Goal: Task Accomplishment & Management: Manage account settings

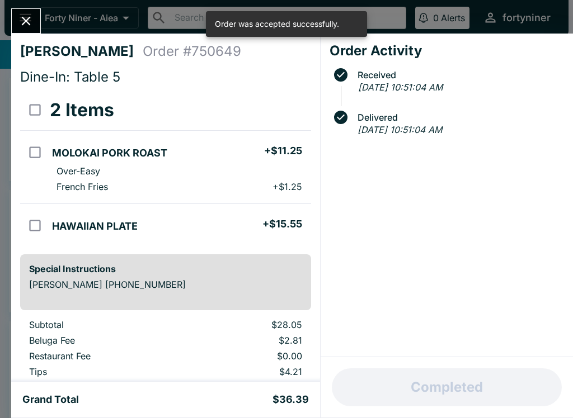
scroll to position [3, 0]
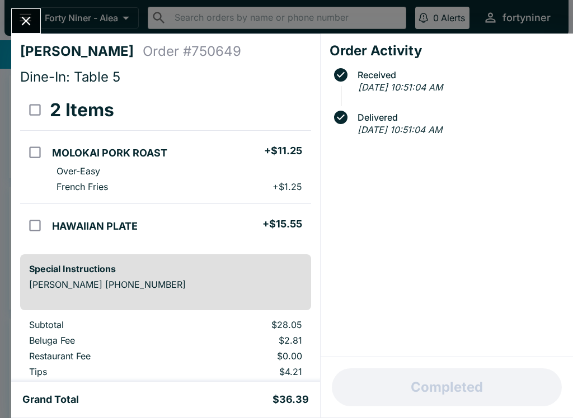
click at [28, 15] on icon "Close" at bounding box center [25, 20] width 15 height 15
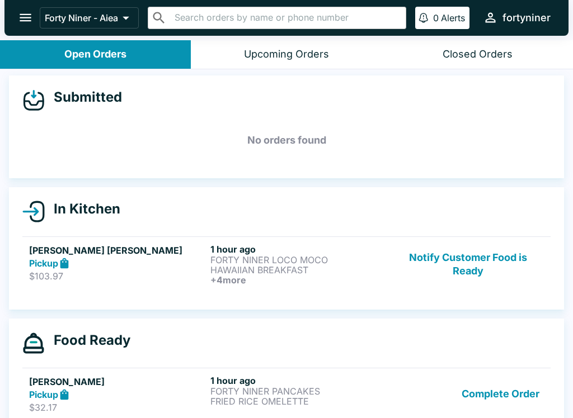
click at [351, 278] on h6 "+ 4 more" at bounding box center [298, 280] width 177 height 10
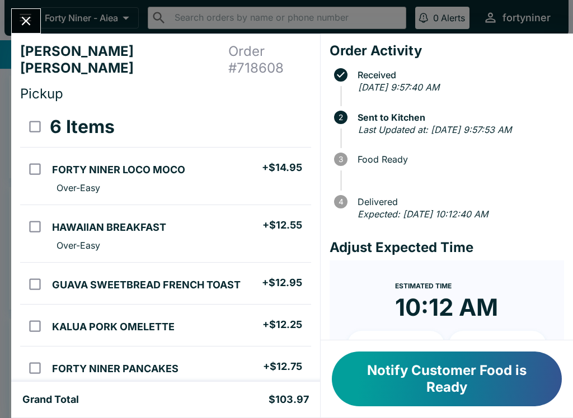
click at [25, 16] on icon "Close" at bounding box center [25, 20] width 15 height 15
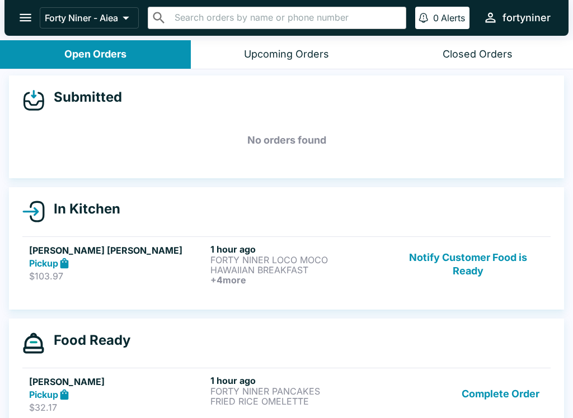
click at [451, 44] on button "Closed Orders" at bounding box center [477, 54] width 191 height 29
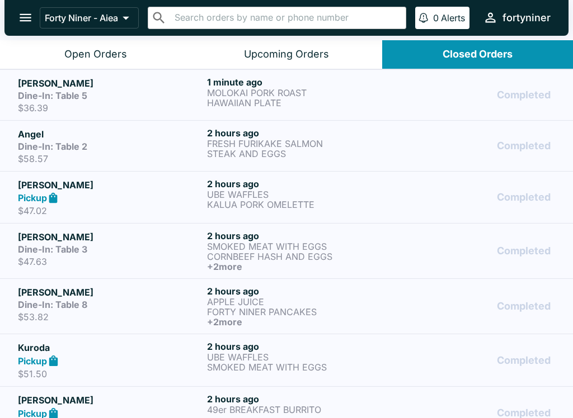
click at [384, 102] on p "HAWAIIAN PLATE" at bounding box center [299, 103] width 185 height 10
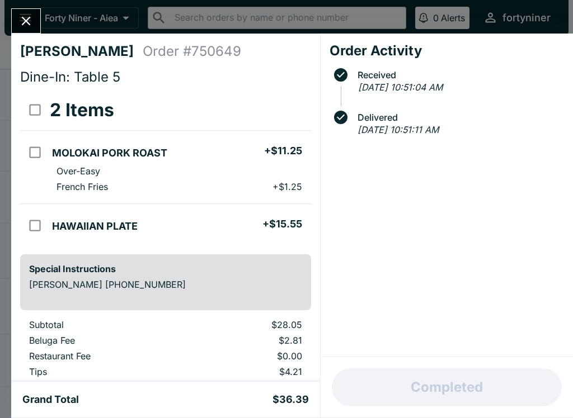
click at [18, 15] on icon "Close" at bounding box center [25, 20] width 15 height 15
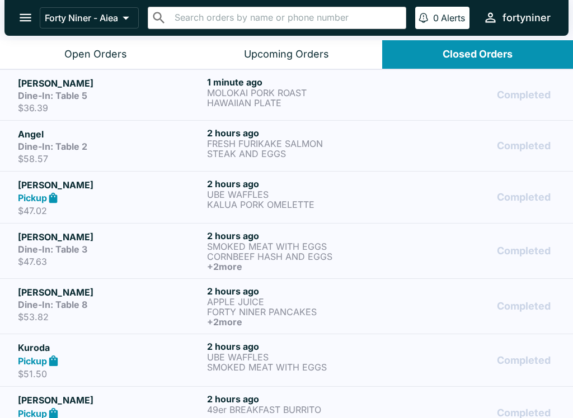
click at [76, 49] on div "Open Orders" at bounding box center [95, 54] width 63 height 13
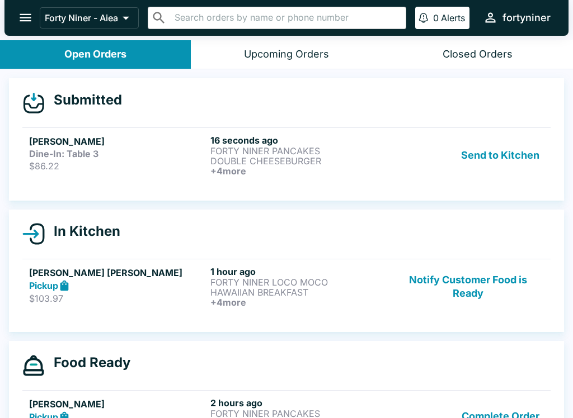
click at [106, 156] on div "Dine-In: Table 3" at bounding box center [117, 153] width 177 height 11
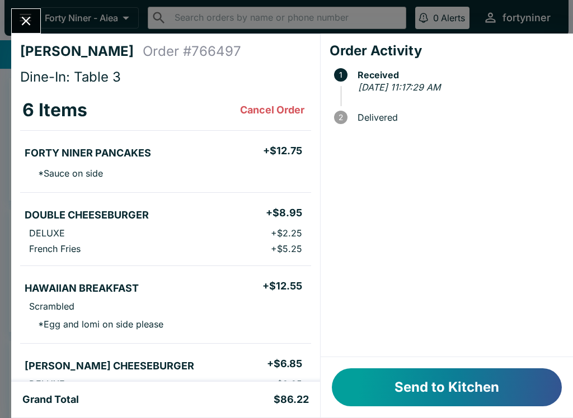
click at [401, 385] on button "Send to Kitchen" at bounding box center [447, 388] width 230 height 38
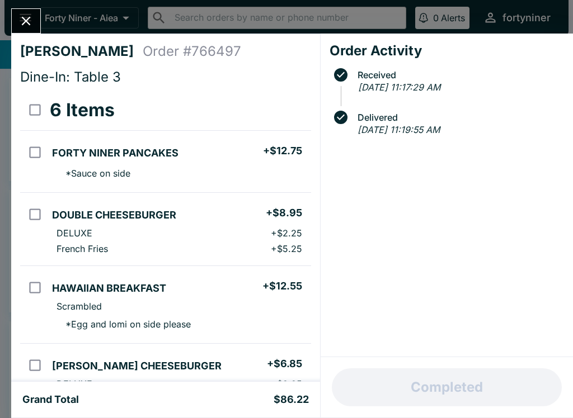
click at [21, 23] on icon "Close" at bounding box center [25, 20] width 15 height 15
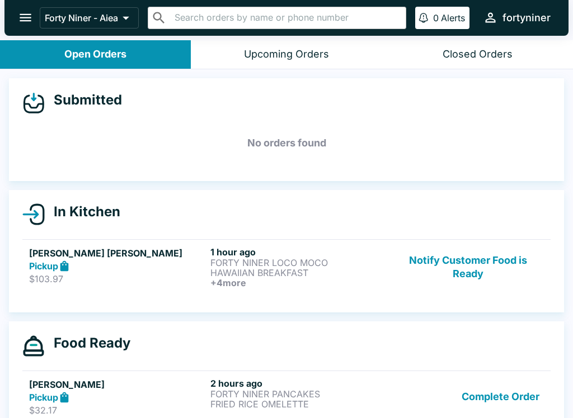
click at [473, 47] on button "Closed Orders" at bounding box center [477, 54] width 191 height 29
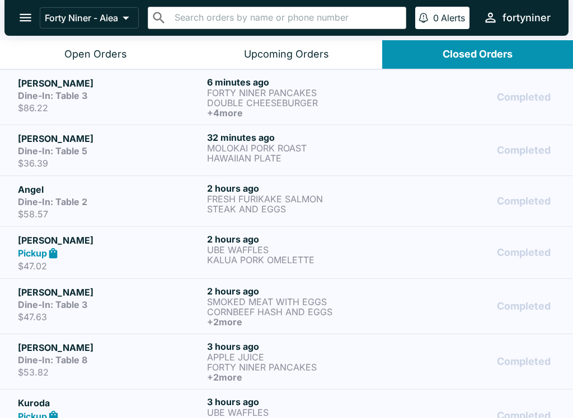
click at [226, 92] on p "FORTY NINER PANCAKES" at bounding box center [299, 93] width 185 height 10
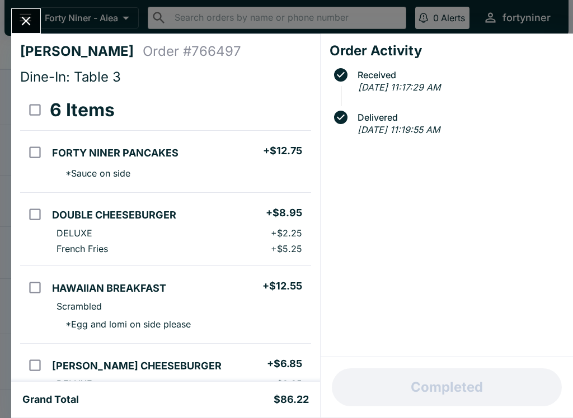
click at [38, 22] on button "Close" at bounding box center [26, 21] width 29 height 24
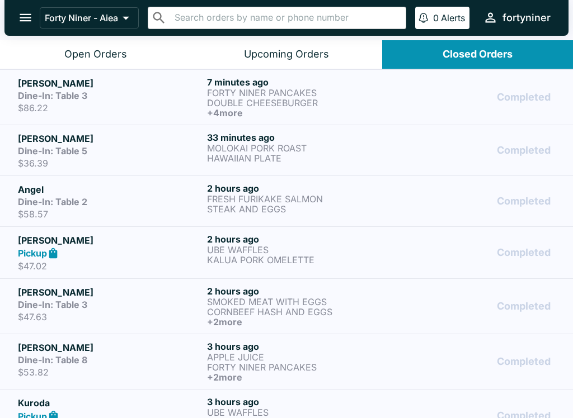
click at [82, 59] on div "Open Orders" at bounding box center [95, 54] width 63 height 13
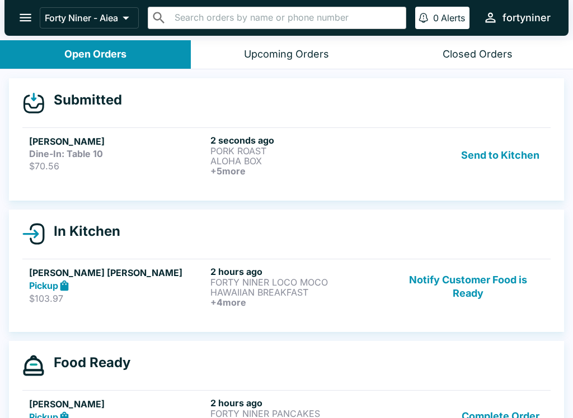
click at [39, 143] on h5 "[PERSON_NAME]" at bounding box center [117, 141] width 177 height 13
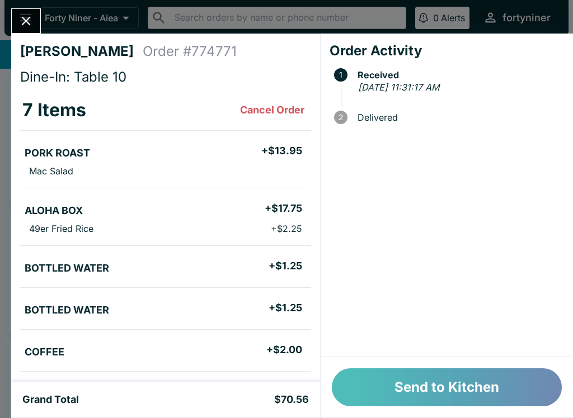
click at [407, 378] on button "Send to Kitchen" at bounding box center [447, 388] width 230 height 38
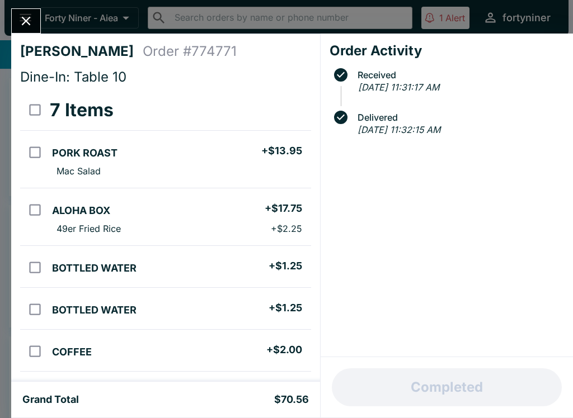
scroll to position [-4, 0]
click at [23, 22] on icon "Close" at bounding box center [25, 20] width 15 height 15
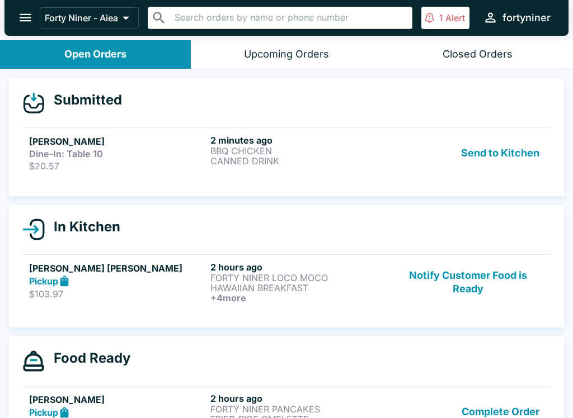
click at [86, 156] on strong "Dine-In: Table 10" at bounding box center [66, 153] width 74 height 11
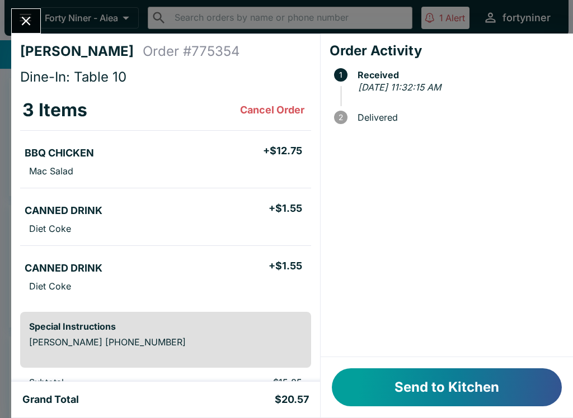
click at [384, 375] on button "Send to Kitchen" at bounding box center [447, 388] width 230 height 38
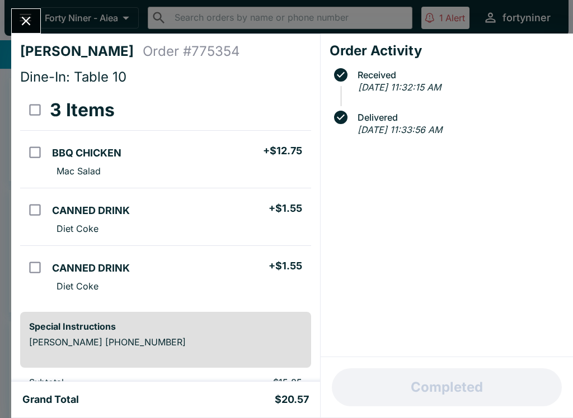
click at [23, 18] on icon "Close" at bounding box center [26, 21] width 9 height 9
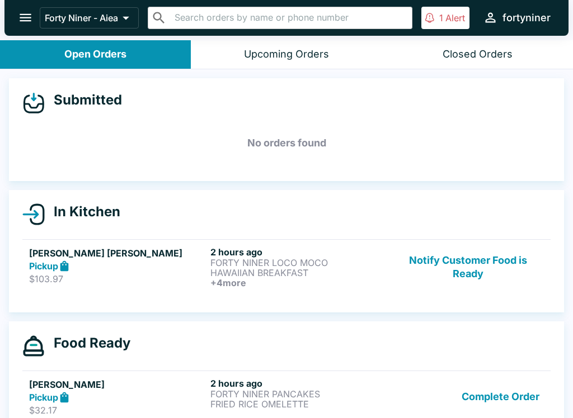
click at [455, 13] on p "Alert" at bounding box center [455, 17] width 20 height 11
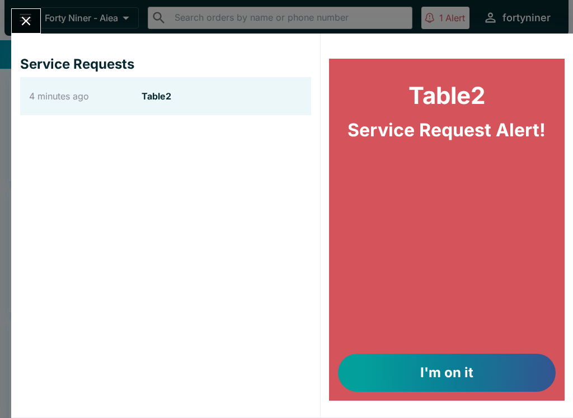
click at [423, 385] on button "I'm on it" at bounding box center [447, 373] width 218 height 38
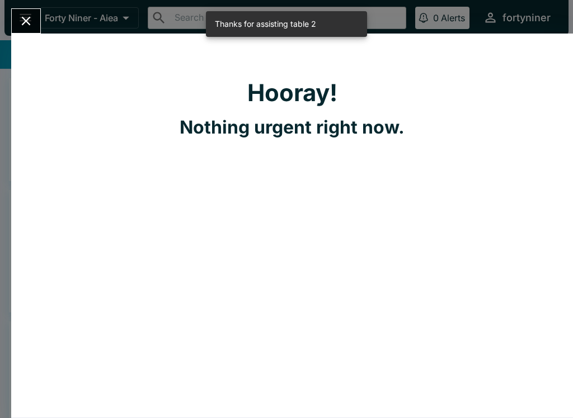
click at [28, 21] on icon "Close" at bounding box center [25, 20] width 15 height 15
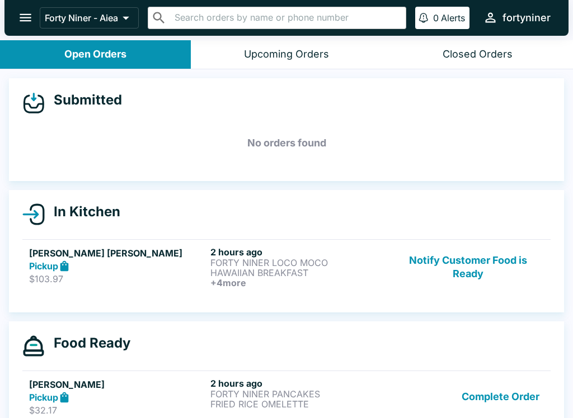
click at [467, 59] on div "Closed Orders" at bounding box center [477, 54] width 70 height 13
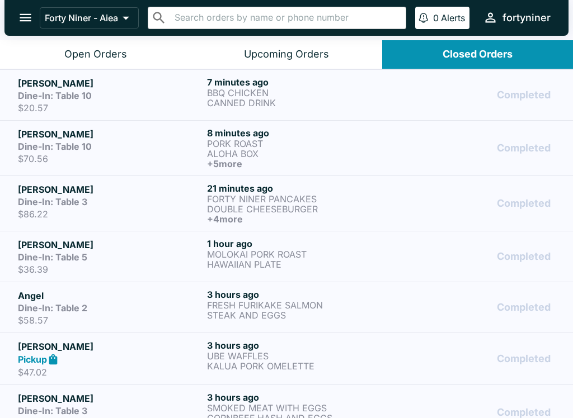
click at [114, 90] on div "Dine-In: Table 10" at bounding box center [110, 95] width 185 height 11
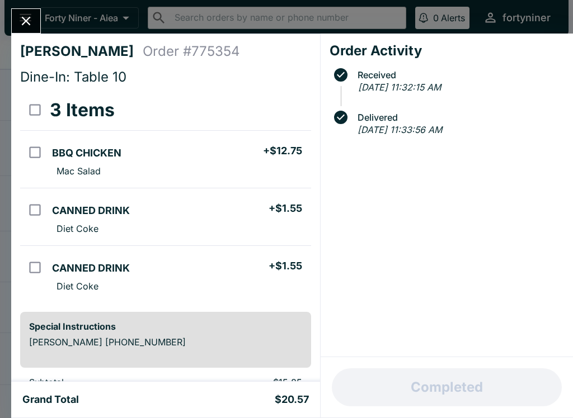
click at [26, 27] on icon "Close" at bounding box center [25, 20] width 15 height 15
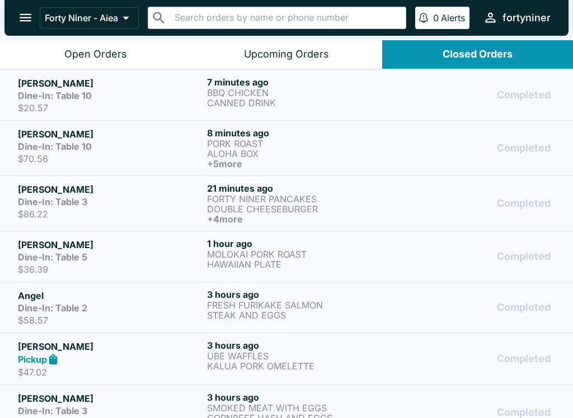
click at [47, 54] on button "Open Orders" at bounding box center [95, 54] width 191 height 29
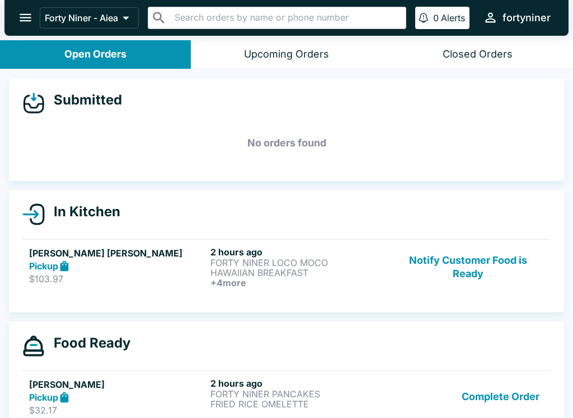
click at [462, 59] on div "Closed Orders" at bounding box center [477, 54] width 70 height 13
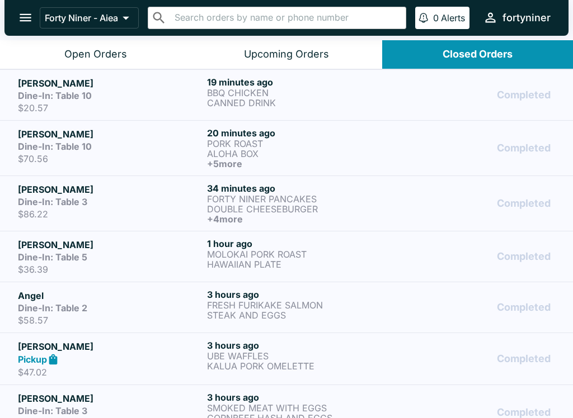
click at [110, 148] on div "Dine-In: Table 10" at bounding box center [110, 146] width 185 height 11
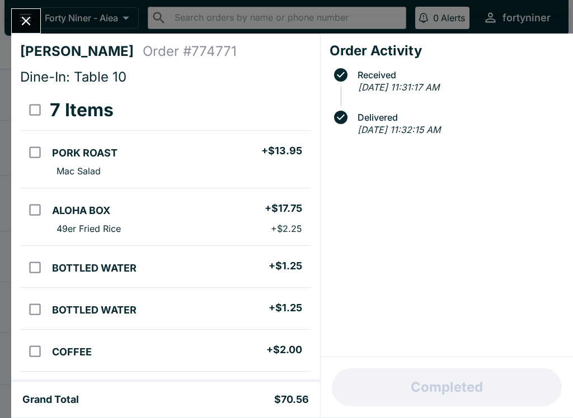
click at [18, 13] on button "Close" at bounding box center [26, 21] width 29 height 24
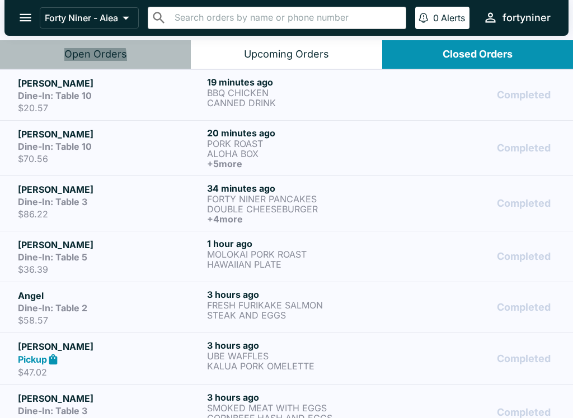
click at [73, 61] on button "Open Orders" at bounding box center [95, 54] width 191 height 29
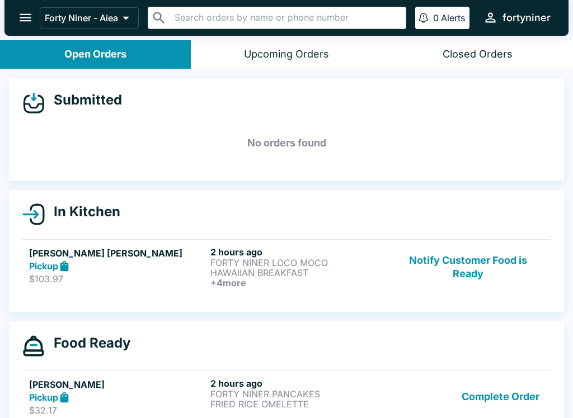
click at [464, 262] on button "Notify Customer Food is Ready" at bounding box center [468, 267] width 152 height 41
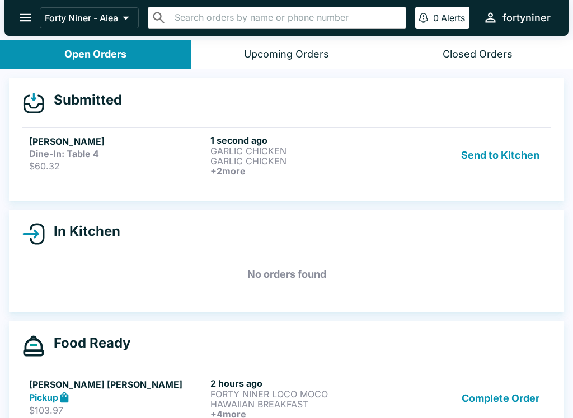
click at [109, 140] on h5 "[PERSON_NAME]" at bounding box center [117, 141] width 177 height 13
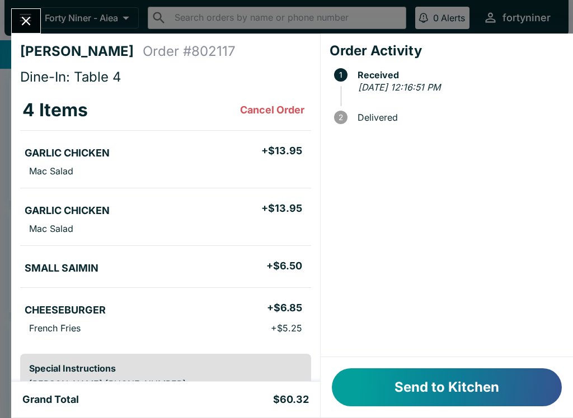
click at [381, 394] on button "Send to Kitchen" at bounding box center [447, 388] width 230 height 38
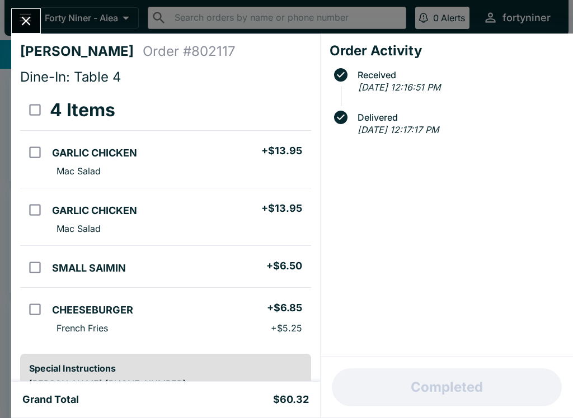
click at [27, 19] on icon "Close" at bounding box center [25, 20] width 15 height 15
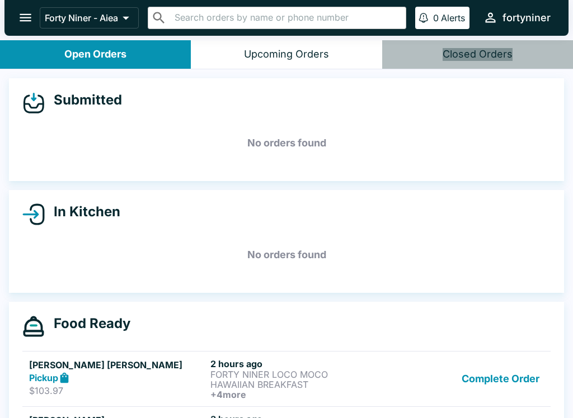
click at [483, 60] on div "Closed Orders" at bounding box center [477, 54] width 70 height 13
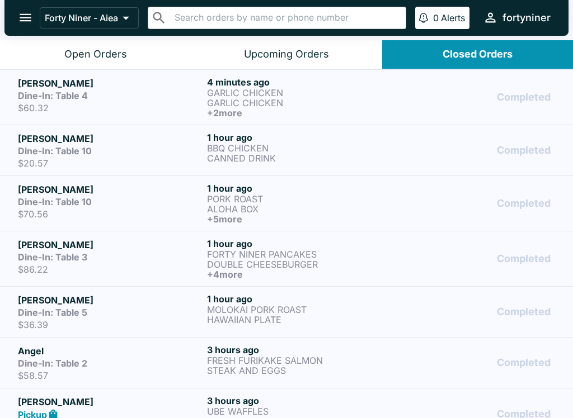
click at [174, 97] on div "Dine-In: Table 4" at bounding box center [110, 95] width 185 height 11
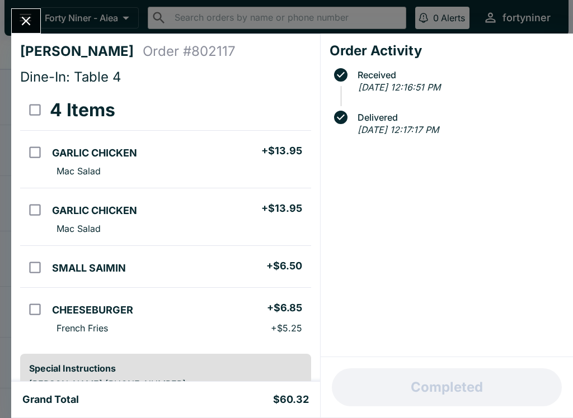
click at [22, 21] on icon "Close" at bounding box center [25, 20] width 15 height 15
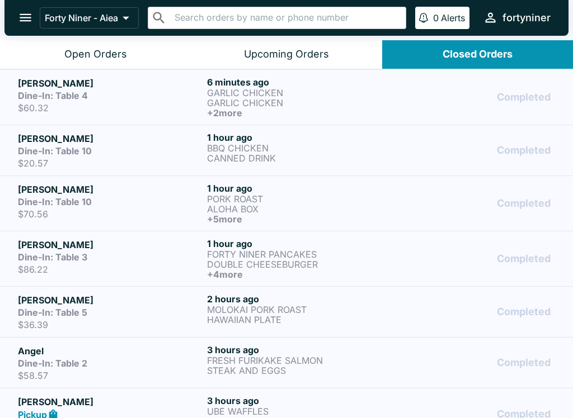
click at [55, 57] on button "Open Orders" at bounding box center [95, 54] width 191 height 29
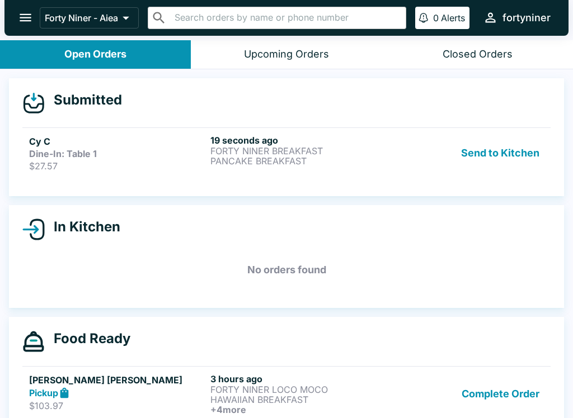
click at [195, 159] on div "Cy C Dine-In: Table 1 $27.57" at bounding box center [117, 153] width 177 height 37
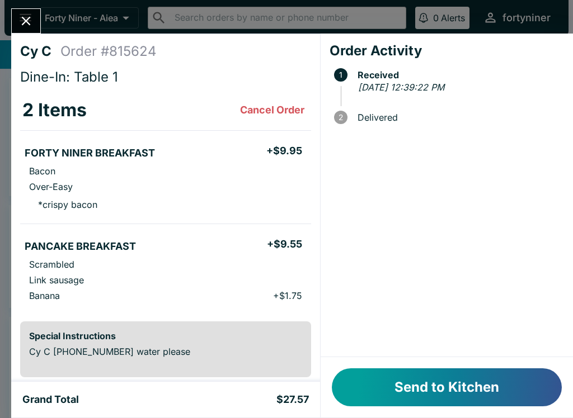
click at [370, 392] on button "Send to Kitchen" at bounding box center [447, 388] width 230 height 38
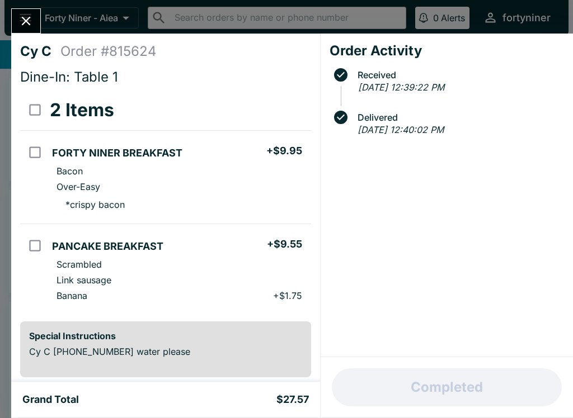
click at [18, 25] on button "Close" at bounding box center [26, 21] width 29 height 24
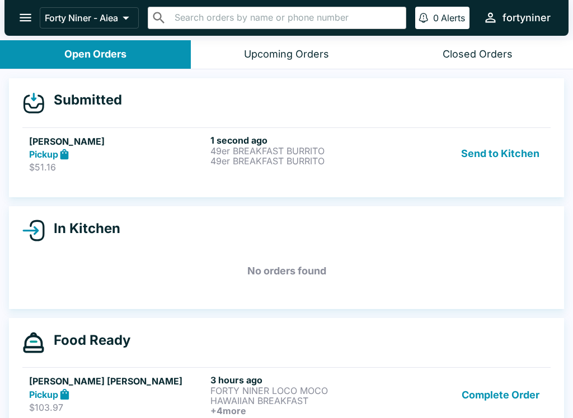
click at [167, 143] on h5 "[PERSON_NAME]" at bounding box center [117, 141] width 177 height 13
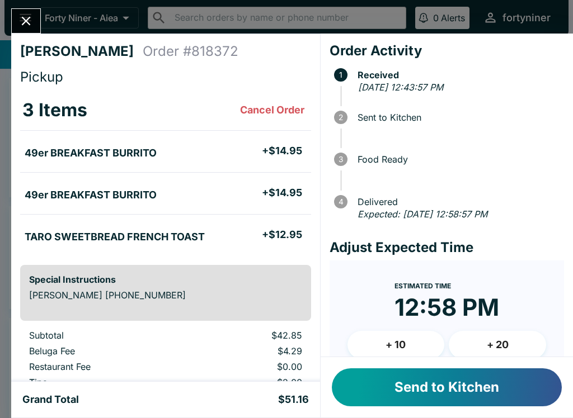
click at [420, 382] on button "Send to Kitchen" at bounding box center [447, 388] width 230 height 38
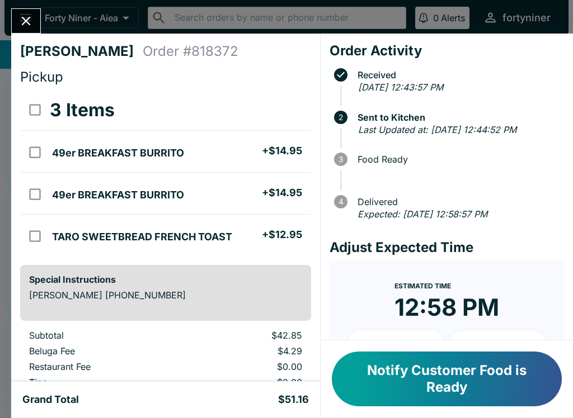
click at [21, 22] on icon "Close" at bounding box center [25, 20] width 15 height 15
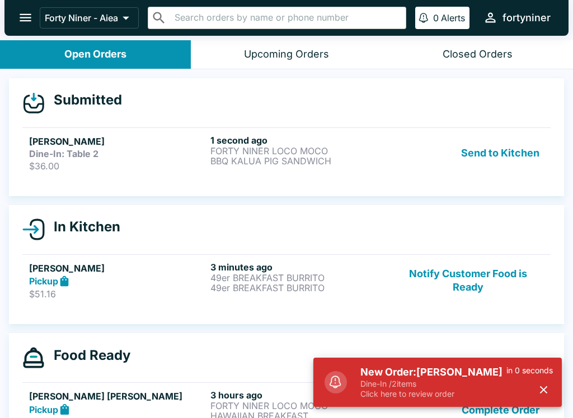
click at [390, 136] on div "[PERSON_NAME] Dine-In: Table 2 $36.00 1 second ago FORTY NINER LOCO MOCO BBQ KA…" at bounding box center [286, 153] width 515 height 37
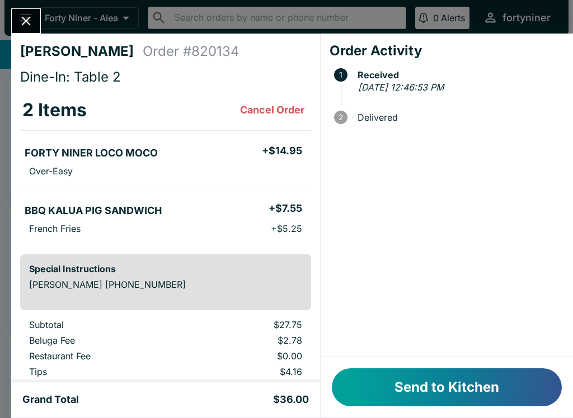
click at [424, 369] on button "Send to Kitchen" at bounding box center [447, 388] width 230 height 38
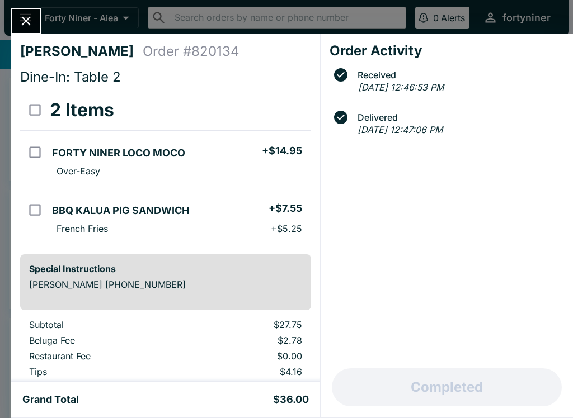
click at [26, 23] on icon "Close" at bounding box center [25, 20] width 15 height 15
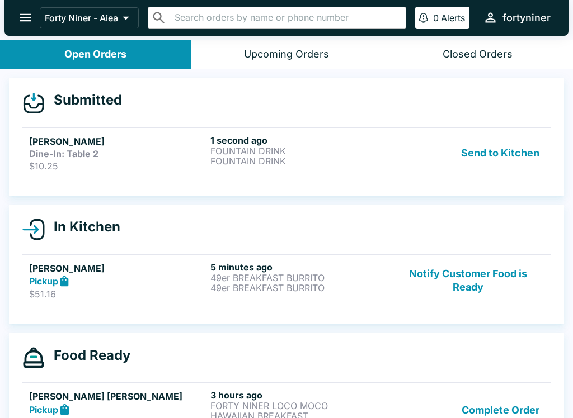
click at [117, 153] on div "Dine-In: Table 2" at bounding box center [117, 153] width 177 height 11
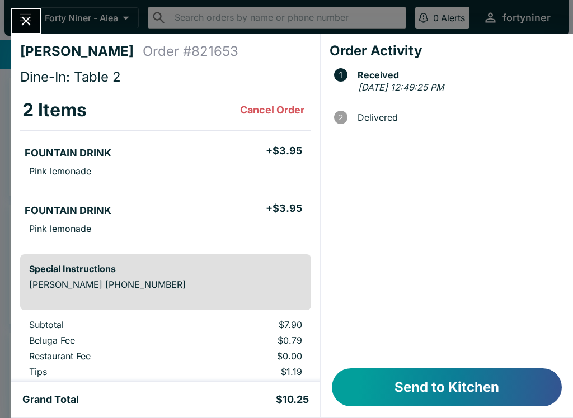
click at [425, 376] on button "Send to Kitchen" at bounding box center [447, 388] width 230 height 38
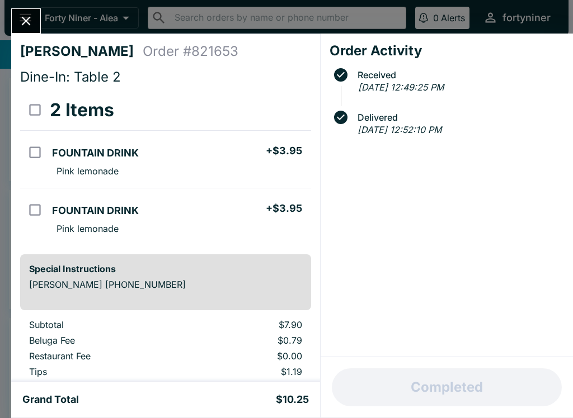
click at [33, 23] on icon "Close" at bounding box center [25, 20] width 15 height 15
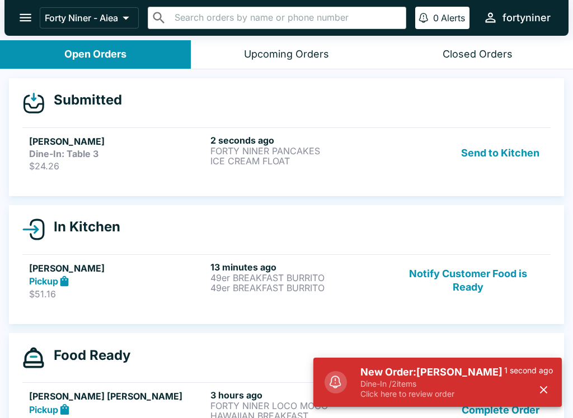
click at [115, 164] on p "$24.26" at bounding box center [117, 166] width 177 height 11
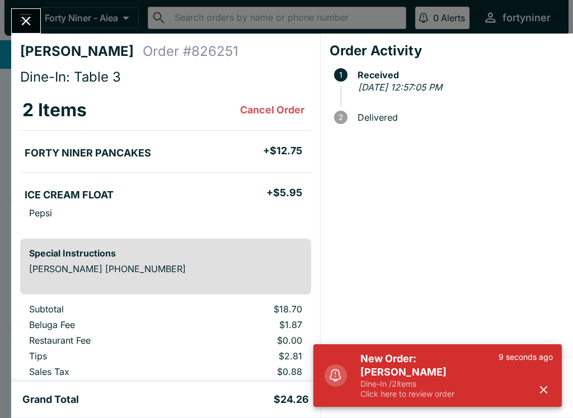
click at [535, 392] on button "button" at bounding box center [543, 390] width 18 height 18
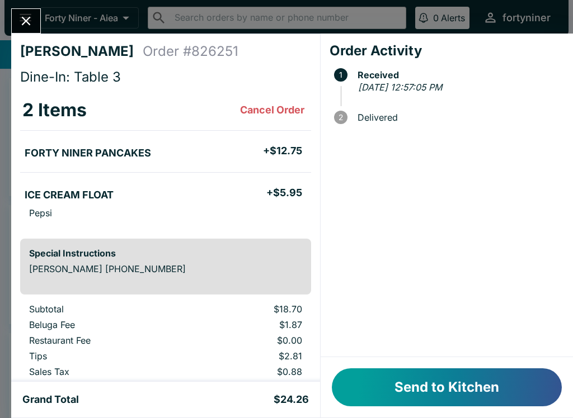
click at [456, 387] on button "Send to Kitchen" at bounding box center [447, 388] width 230 height 38
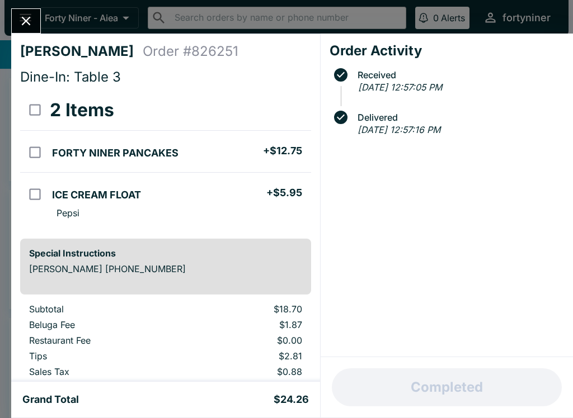
click at [18, 21] on button "Close" at bounding box center [26, 21] width 29 height 24
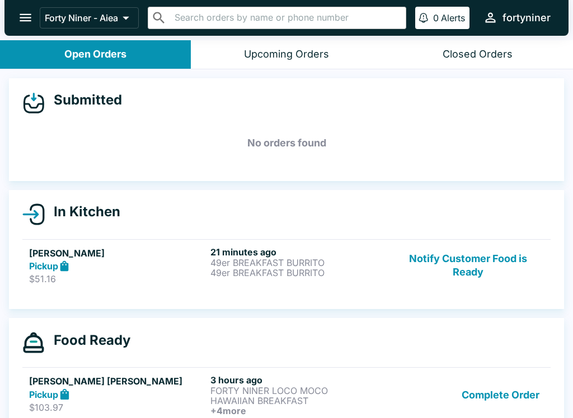
click at [486, 284] on button "Notify Customer Food is Ready" at bounding box center [468, 266] width 152 height 39
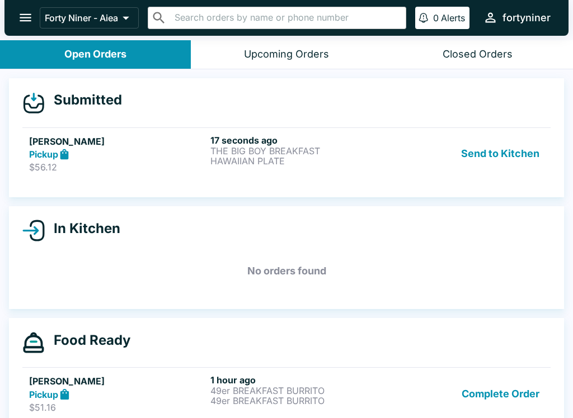
click at [214, 164] on p "HAWAIIAN PLATE" at bounding box center [298, 161] width 177 height 10
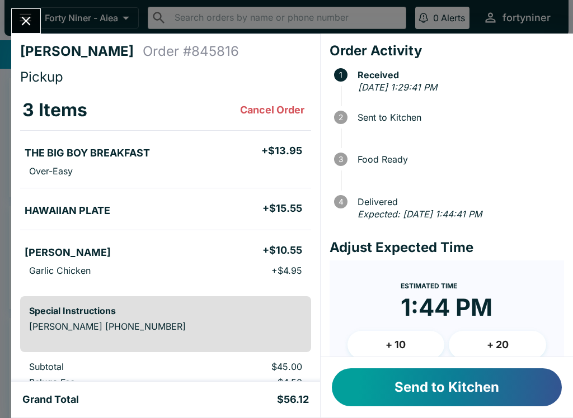
click at [395, 348] on button "+ 10" at bounding box center [395, 345] width 97 height 28
click at [397, 388] on button "Send to Kitchen" at bounding box center [447, 388] width 230 height 38
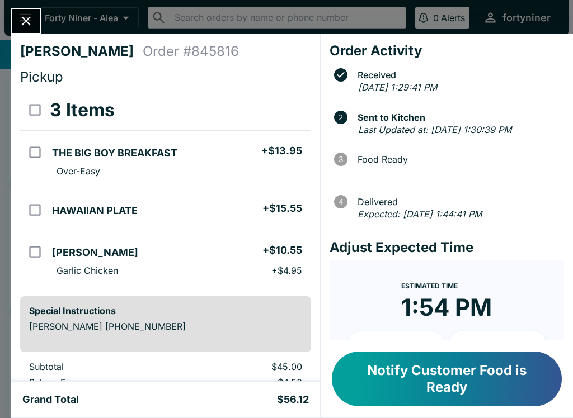
click at [30, 22] on icon "Close" at bounding box center [25, 20] width 15 height 15
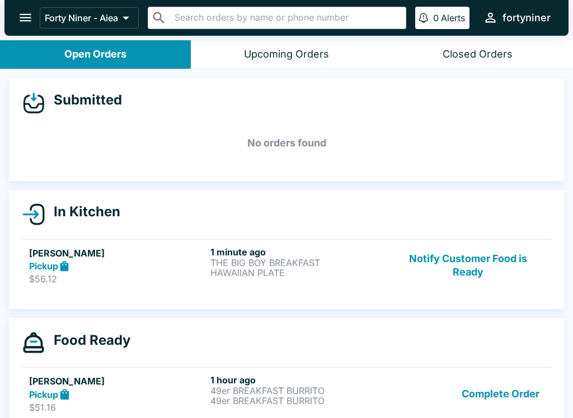
click at [456, 266] on button "Notify Customer Food is Ready" at bounding box center [468, 266] width 152 height 39
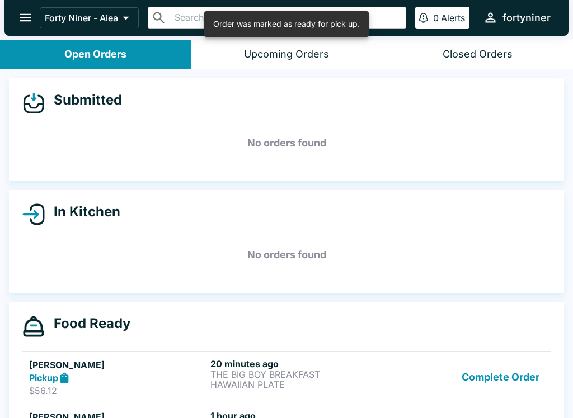
click at [479, 380] on button "Complete Order" at bounding box center [500, 378] width 87 height 39
click at [478, 371] on button "Complete Order" at bounding box center [500, 378] width 87 height 39
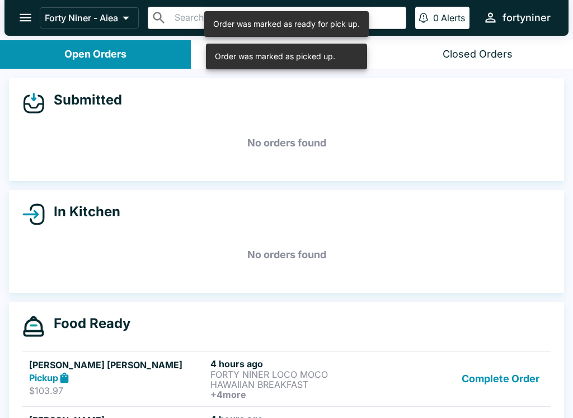
click at [485, 369] on button "Complete Order" at bounding box center [500, 379] width 87 height 41
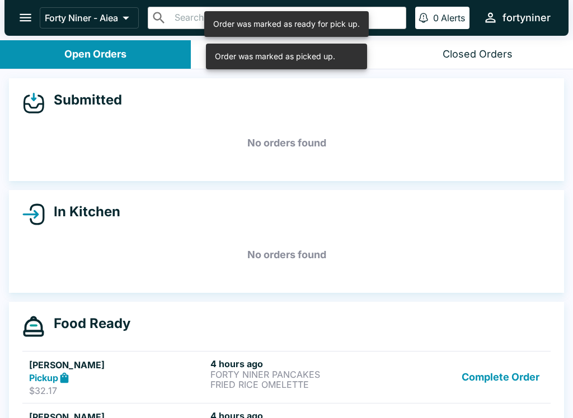
click at [487, 376] on button "Complete Order" at bounding box center [500, 378] width 87 height 39
click at [488, 376] on button "Complete Order" at bounding box center [500, 378] width 87 height 39
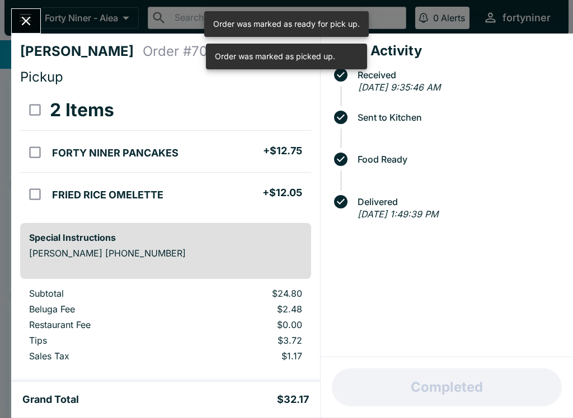
click at [486, 387] on div "Completed" at bounding box center [447, 387] width 252 height 60
click at [489, 385] on button "Complete Order" at bounding box center [500, 378] width 87 height 39
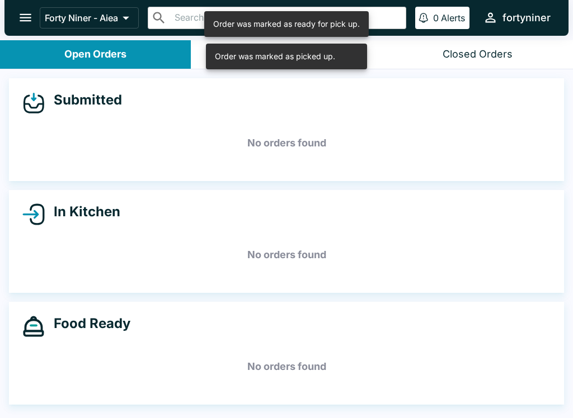
click at [13, 16] on button "open drawer" at bounding box center [25, 17] width 29 height 29
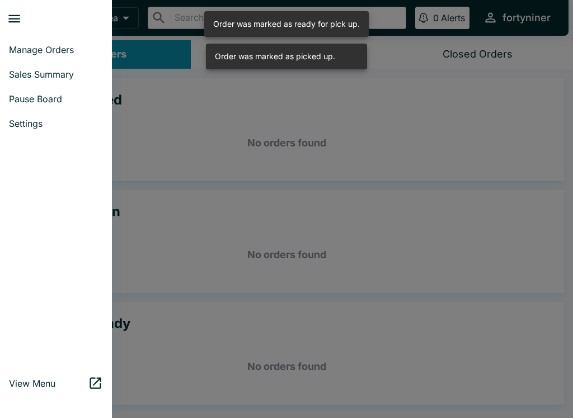
click at [25, 75] on span "Sales Summary" at bounding box center [56, 74] width 94 height 11
select select "03:00"
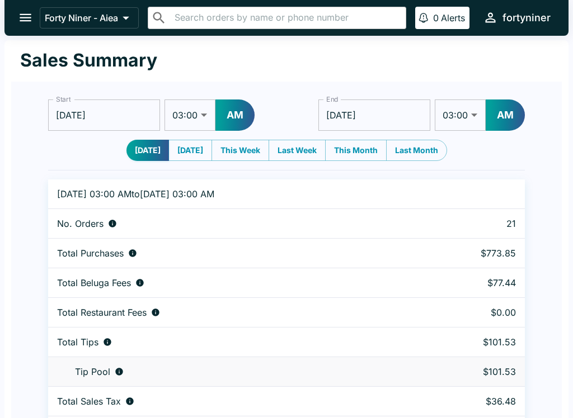
click at [26, 11] on icon "open drawer" at bounding box center [25, 17] width 15 height 15
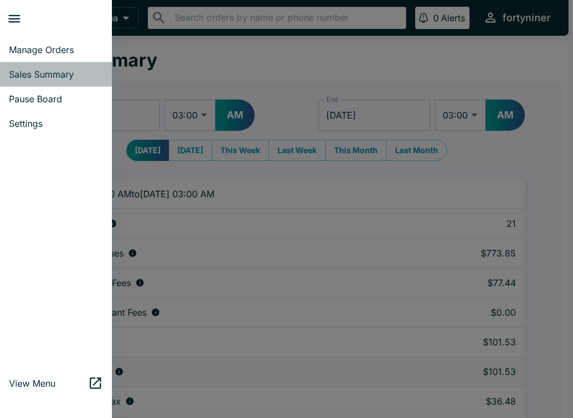
click at [22, 73] on span "Sales Summary" at bounding box center [56, 74] width 94 height 11
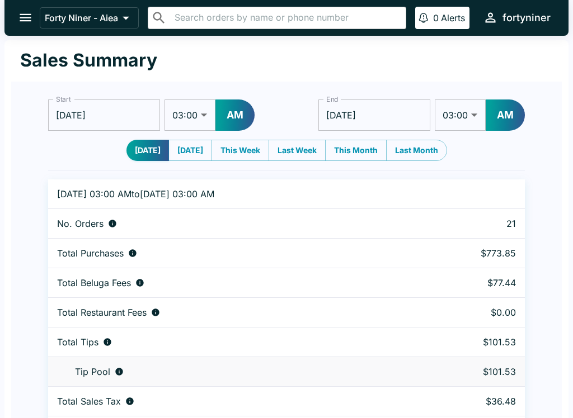
click at [21, 20] on icon "open drawer" at bounding box center [25, 17] width 15 height 15
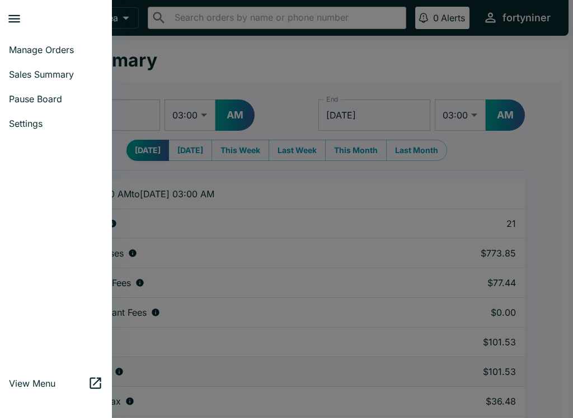
click at [20, 48] on span "Manage Orders" at bounding box center [56, 49] width 94 height 11
